Goal: Navigation & Orientation: Find specific page/section

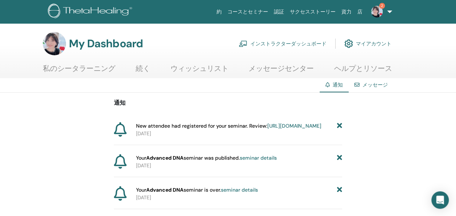
click at [267, 129] on link "https://member.thetahealing.com/instructor/seminar/378985/attendees" at bounding box center [294, 125] width 54 height 7
click at [90, 66] on link "私のシータラーニング" at bounding box center [79, 71] width 73 height 14
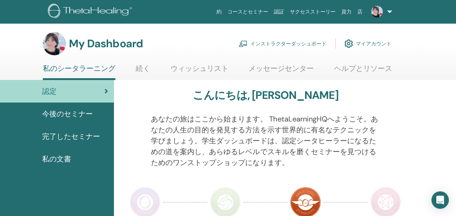
click at [299, 44] on link "インストラクターダッシュボード" at bounding box center [283, 44] width 88 height 16
